Goal: Task Accomplishment & Management: Manage account settings

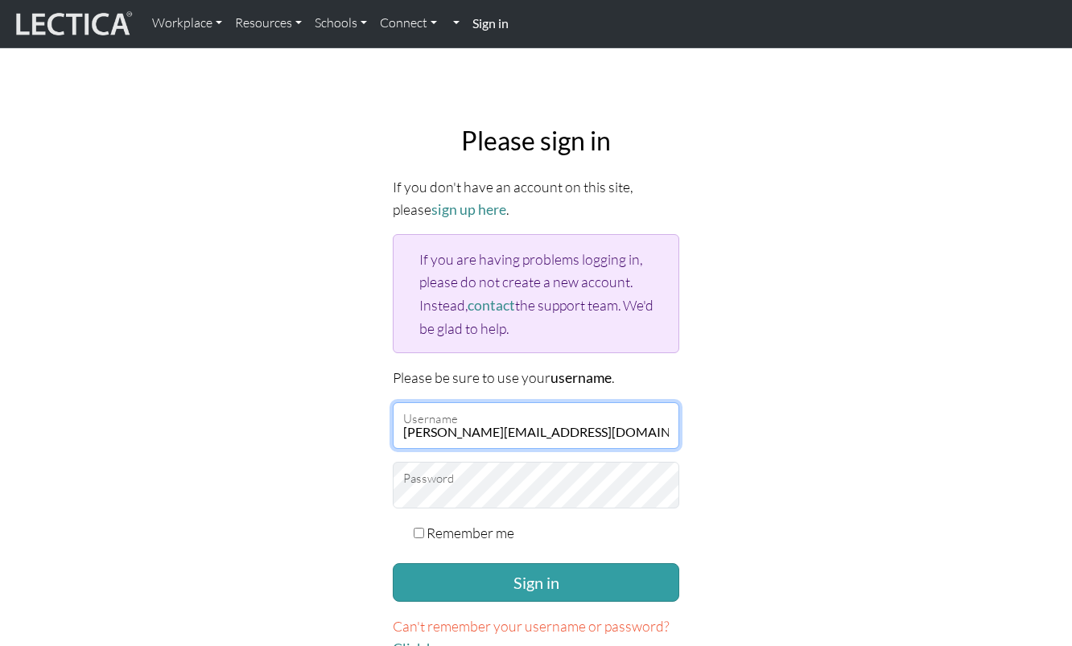
type input "anne-marie@amdeans-consulting.com"
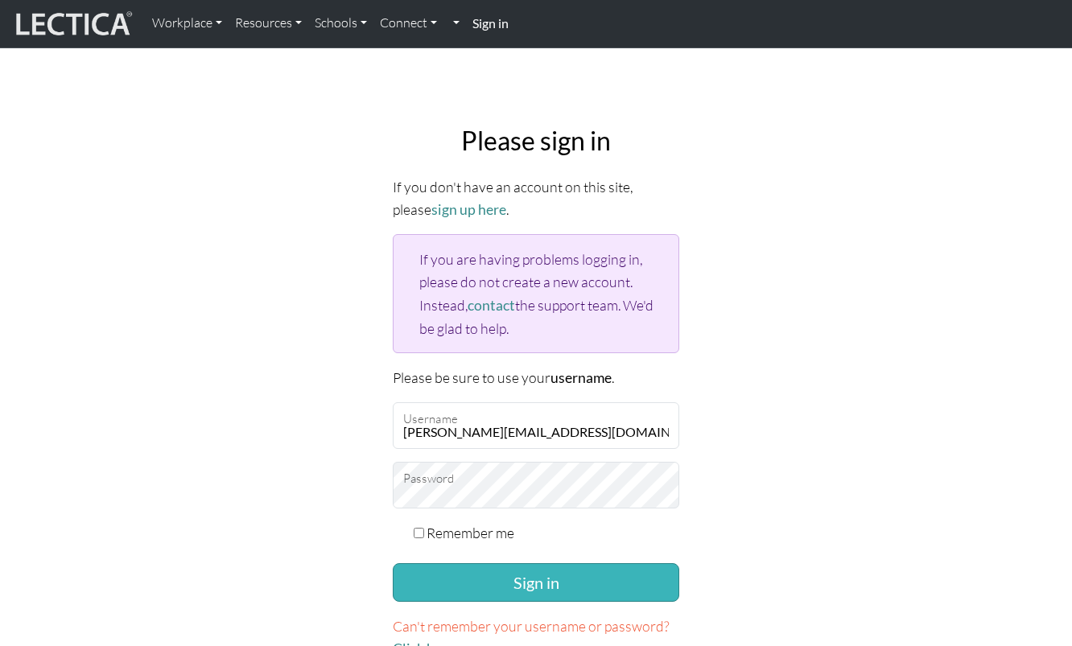
click at [534, 568] on button "Sign in" at bounding box center [536, 582] width 286 height 39
